Goal: Task Accomplishment & Management: Use online tool/utility

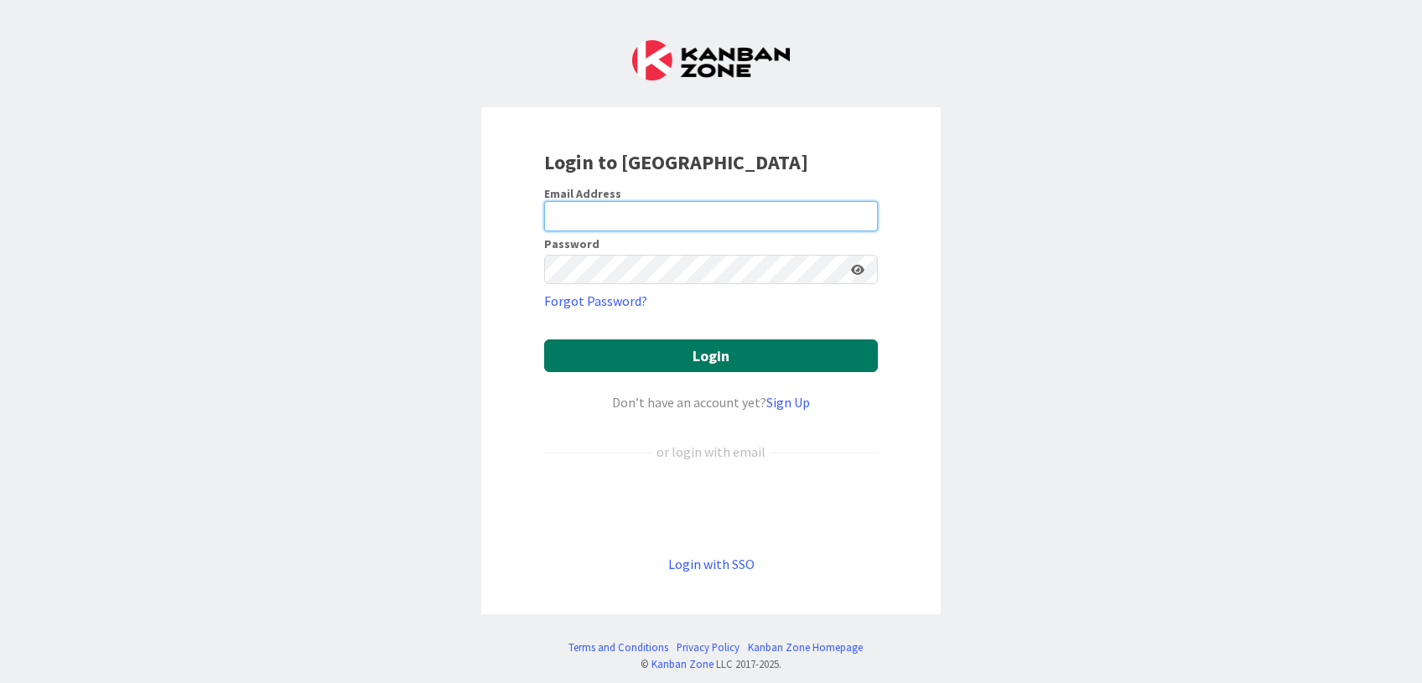
type input "[EMAIL_ADDRESS][DOMAIN_NAME]"
click at [716, 356] on button "Login" at bounding box center [711, 356] width 334 height 33
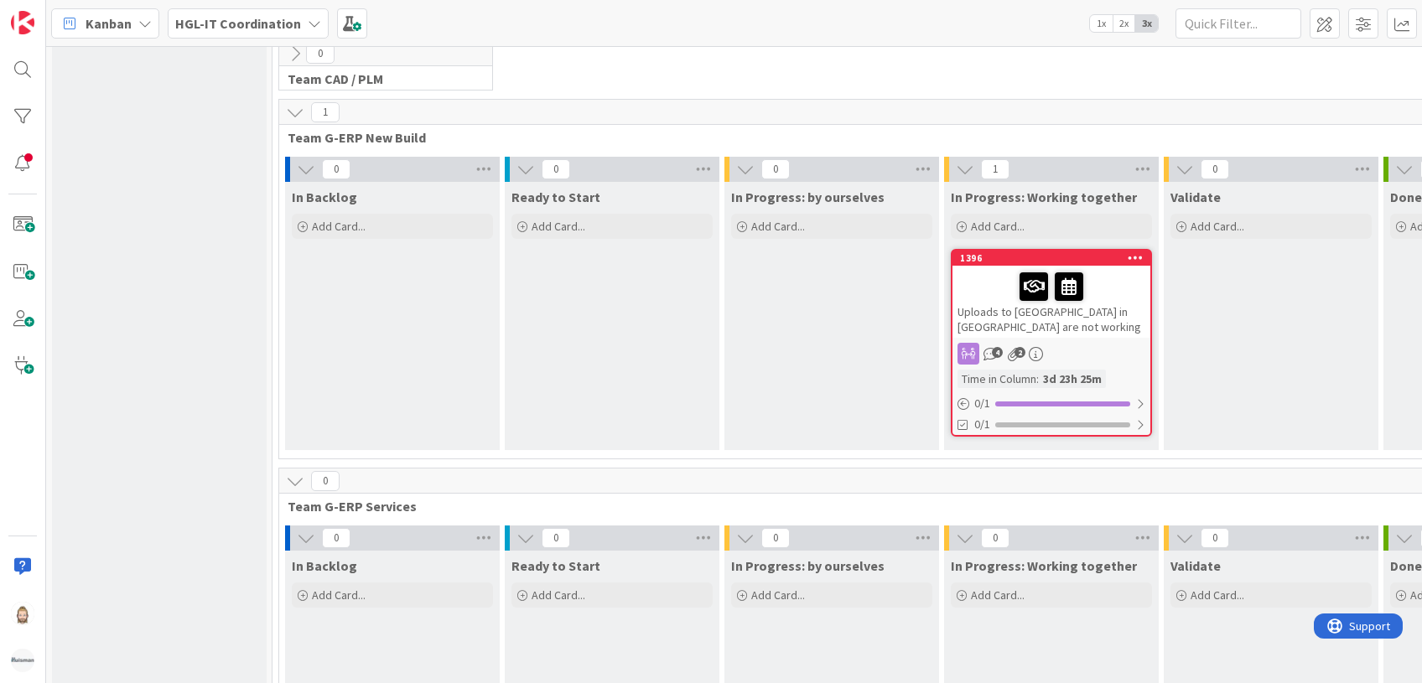
scroll to position [235, 0]
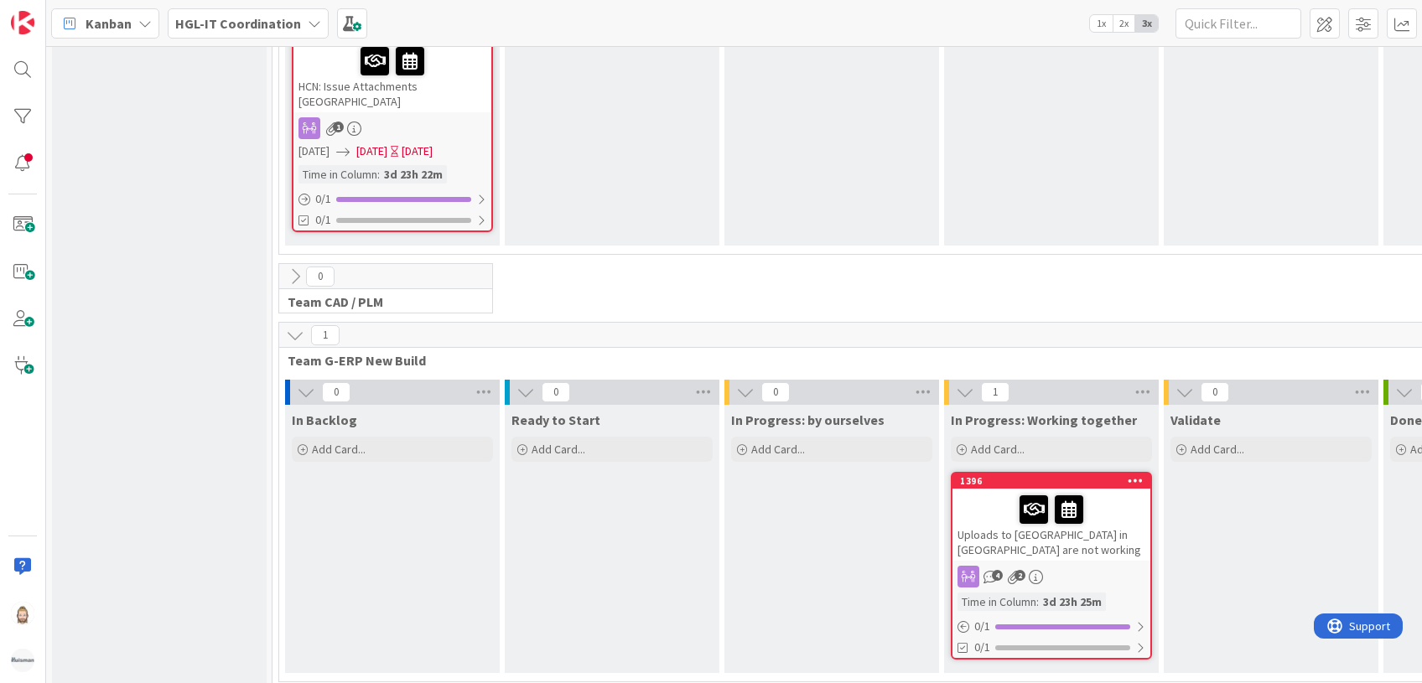
click at [295, 267] on icon at bounding box center [295, 276] width 18 height 18
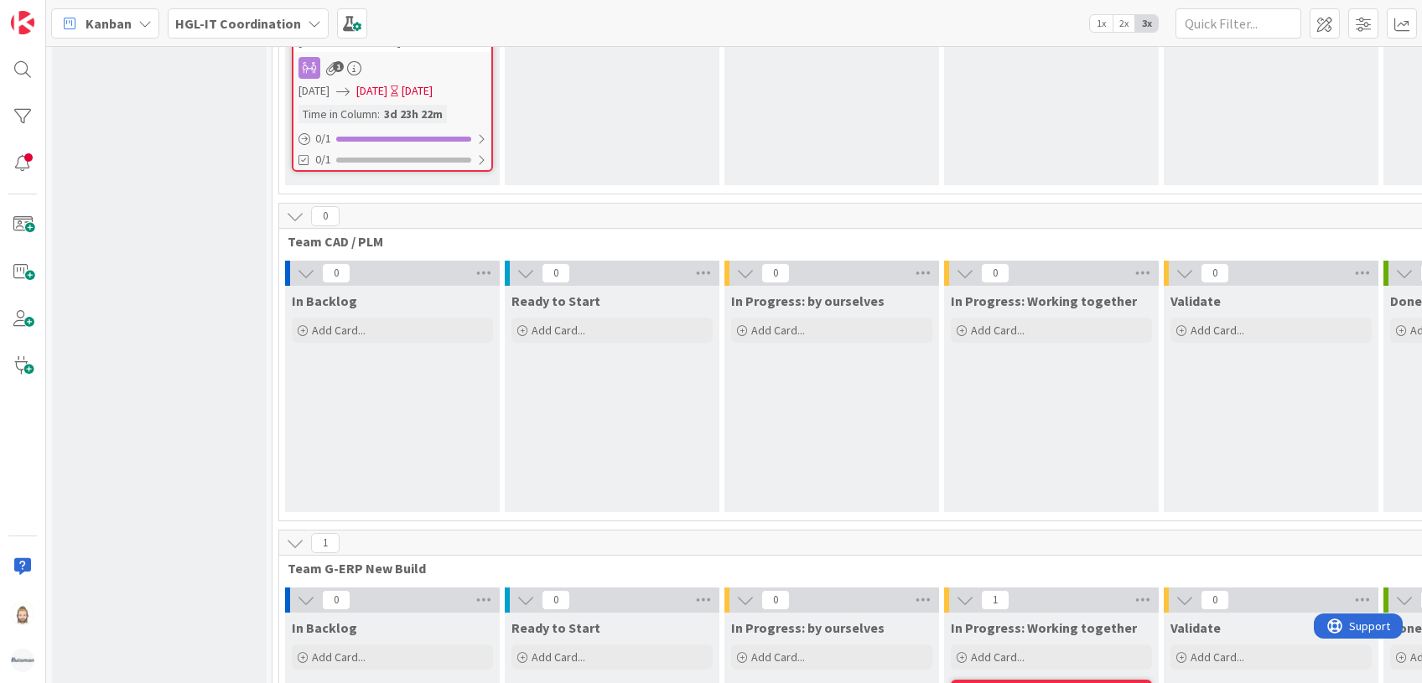
scroll to position [346, 0]
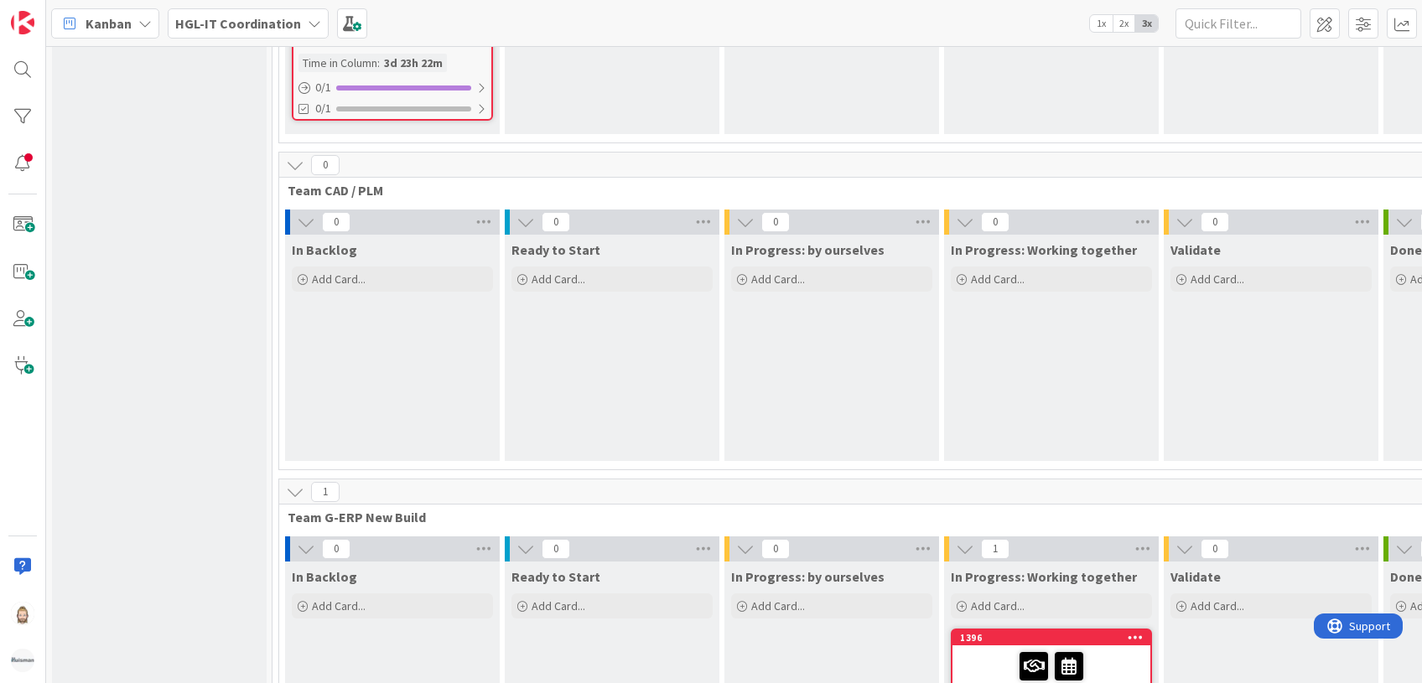
click at [1115, 19] on span "2x" at bounding box center [1124, 23] width 23 height 17
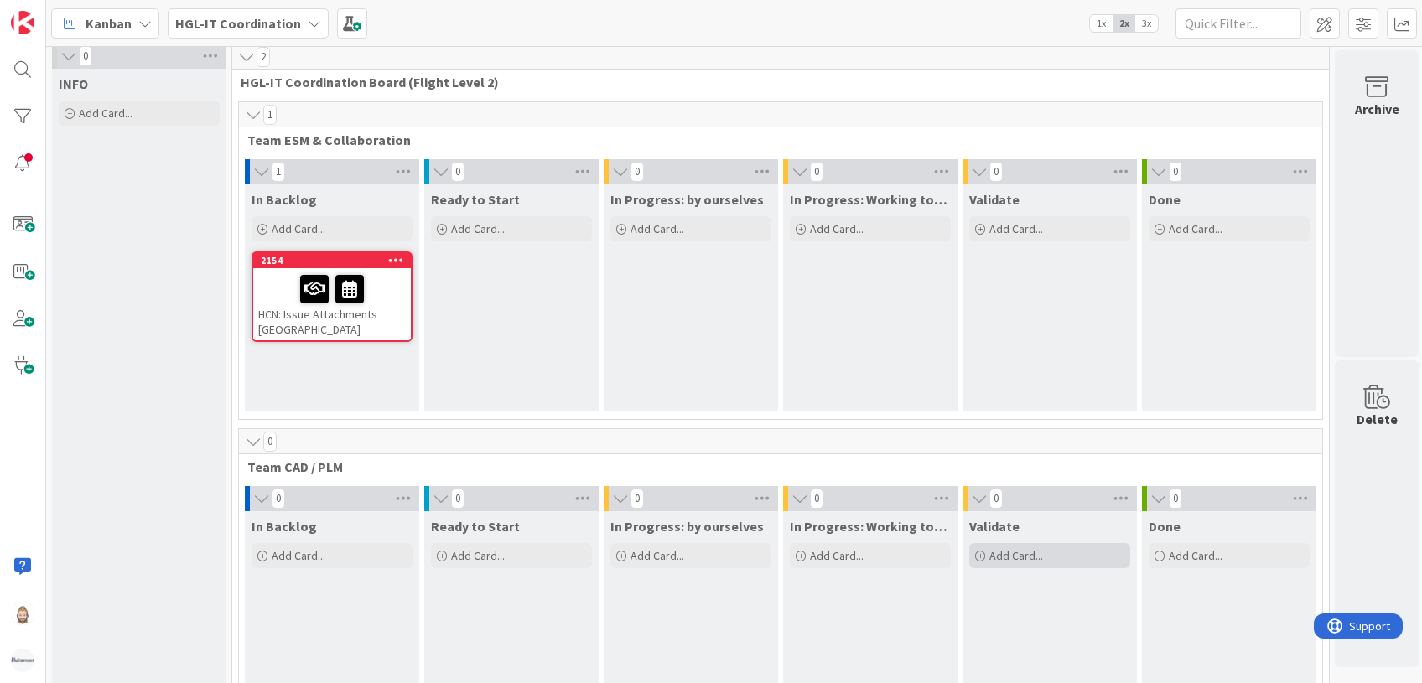
scroll to position [0, 0]
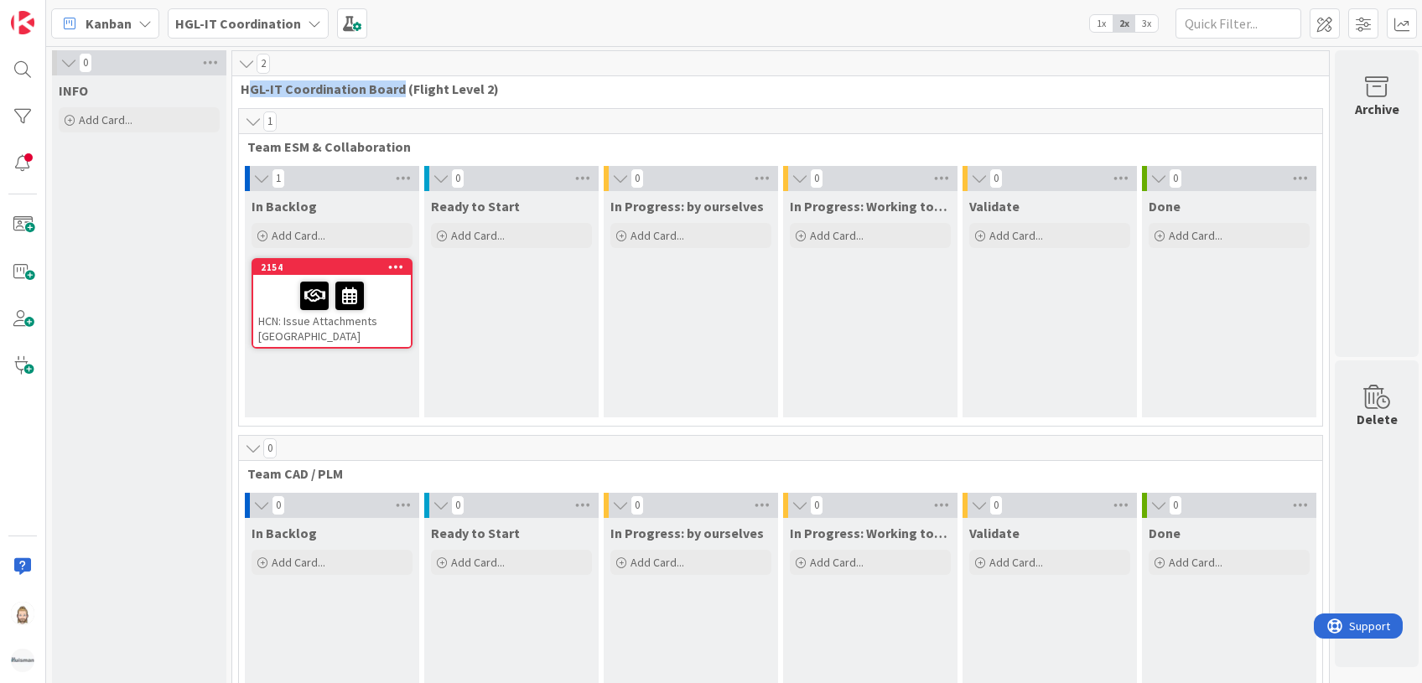
drag, startPoint x: 245, startPoint y: 88, endPoint x: 396, endPoint y: 82, distance: 151.0
click at [396, 82] on span "HGL-IT Coordination Board (Flight Level 2)" at bounding box center [774, 88] width 1067 height 17
drag, startPoint x: 396, startPoint y: 82, endPoint x: 319, endPoint y: 82, distance: 77.1
click at [319, 82] on span "HGL-IT Coordination Board (Flight Level 2)" at bounding box center [774, 88] width 1067 height 17
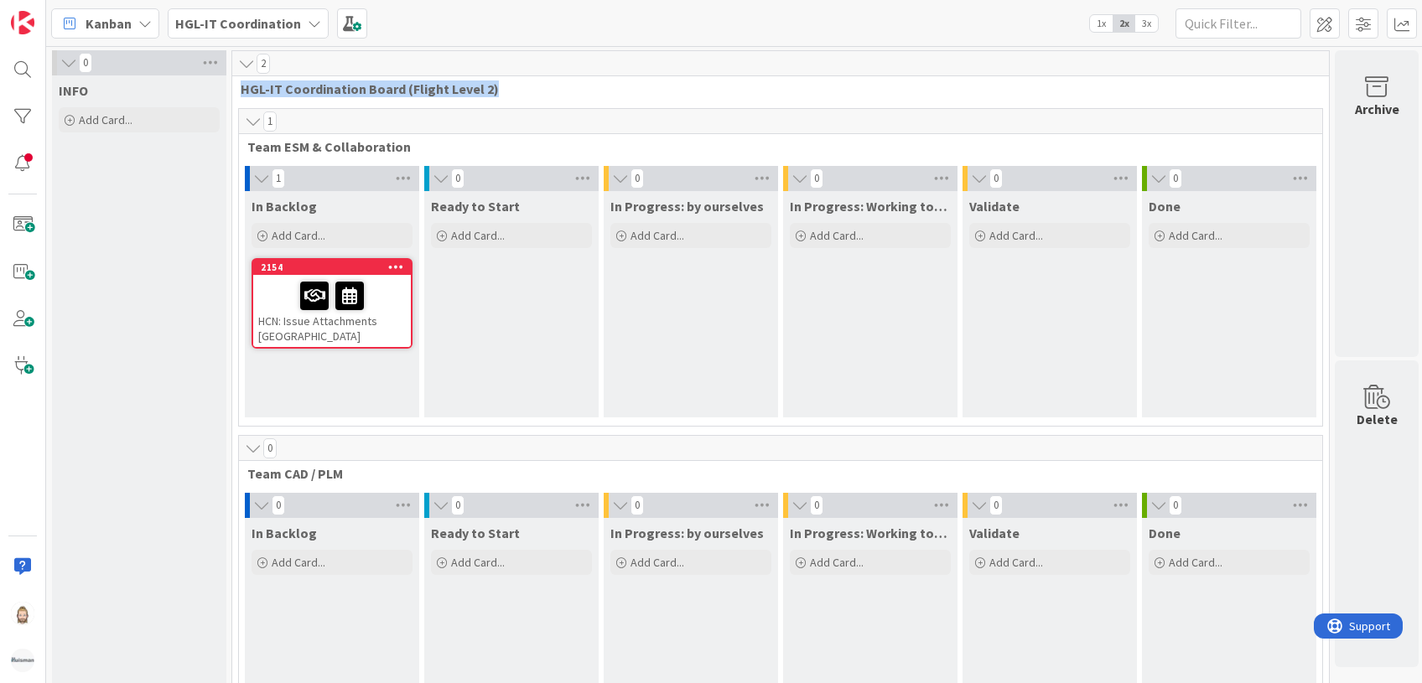
click at [319, 82] on span "HGL-IT Coordination Board (Flight Level 2)" at bounding box center [774, 88] width 1067 height 17
copy span "HGL-IT Coordination Board (Flight Level 2)"
